Goal: Information Seeking & Learning: Understand process/instructions

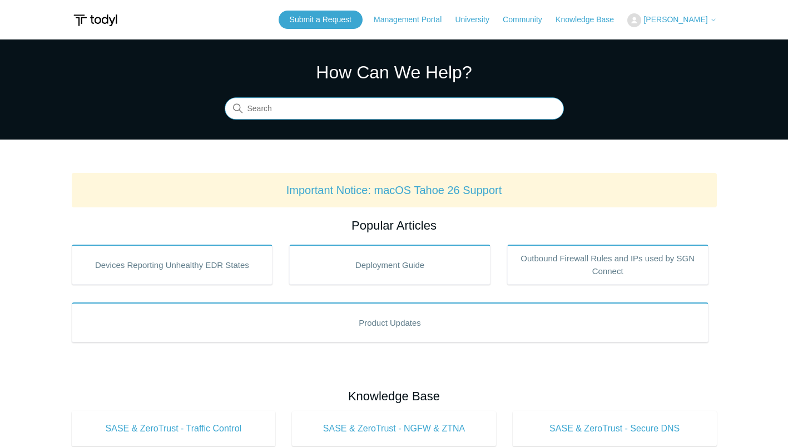
click at [344, 105] on input "Search" at bounding box center [394, 109] width 339 height 22
type input "setup vpn"
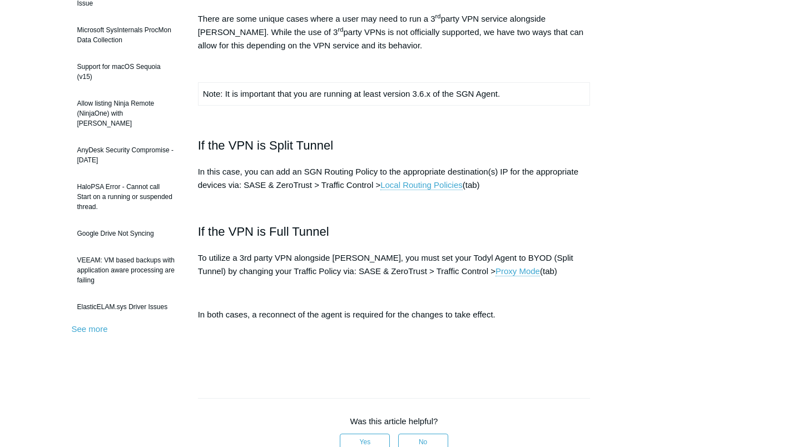
scroll to position [167, 0]
click at [414, 229] on h2 "If the VPN is Full Tunnel" at bounding box center [394, 230] width 393 height 19
